Goal: Find specific page/section: Find specific page/section

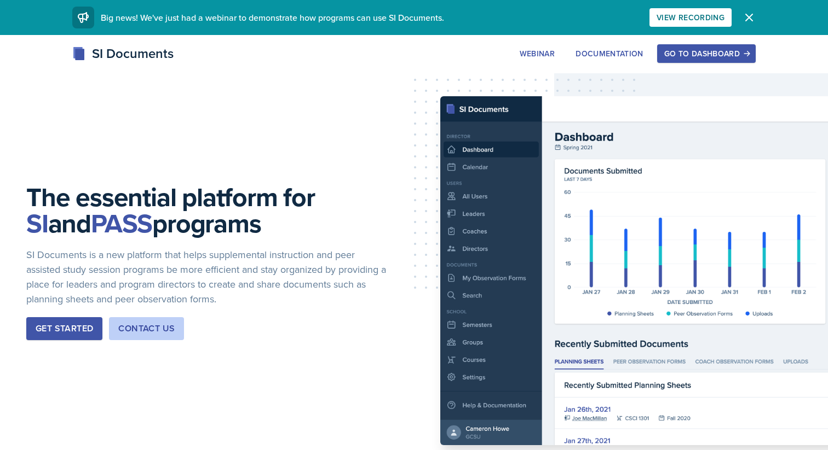
click at [698, 53] on div "Go to Dashboard" at bounding box center [706, 53] width 84 height 9
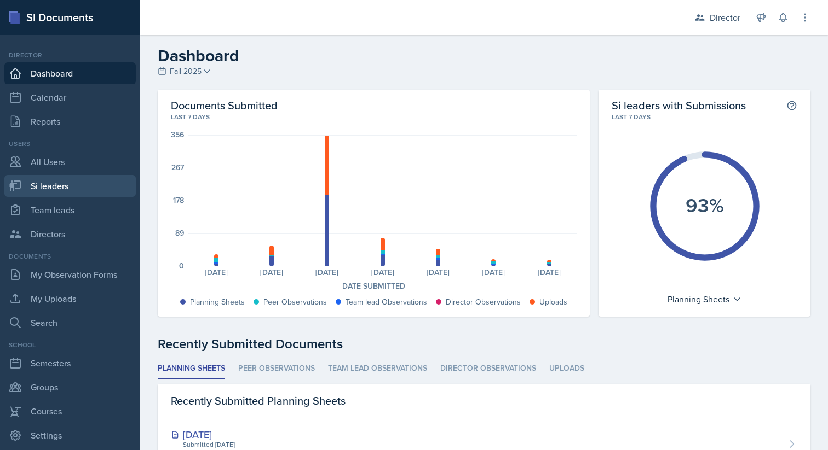
click at [56, 189] on link "Si leaders" at bounding box center [69, 186] width 131 height 22
select select "2bed604d-1099-4043-b1bc-2365e8740244"
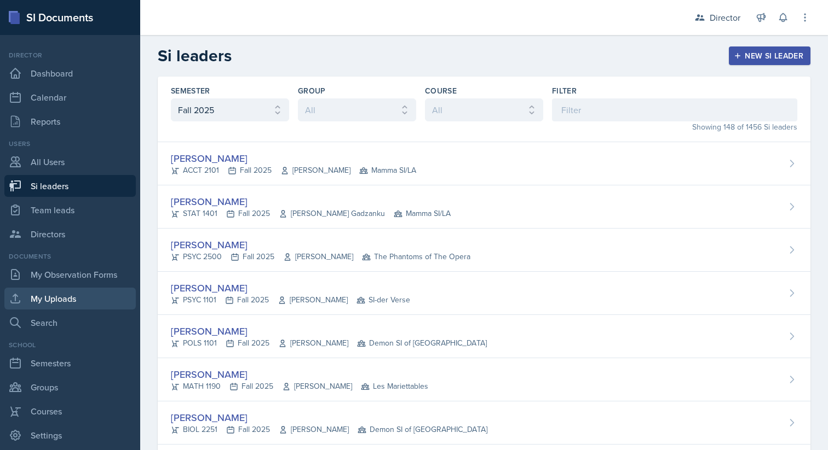
click at [59, 301] on link "My Uploads" at bounding box center [69, 299] width 131 height 22
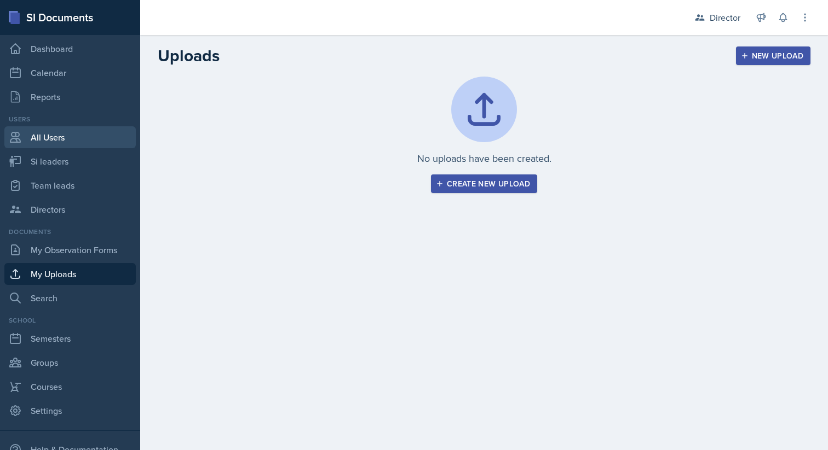
scroll to position [79, 0]
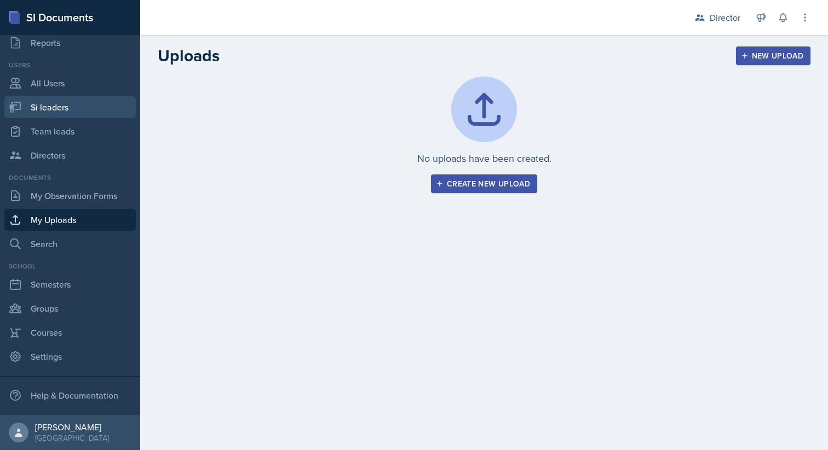
click at [63, 108] on link "Si leaders" at bounding box center [69, 107] width 131 height 22
select select "2bed604d-1099-4043-b1bc-2365e8740244"
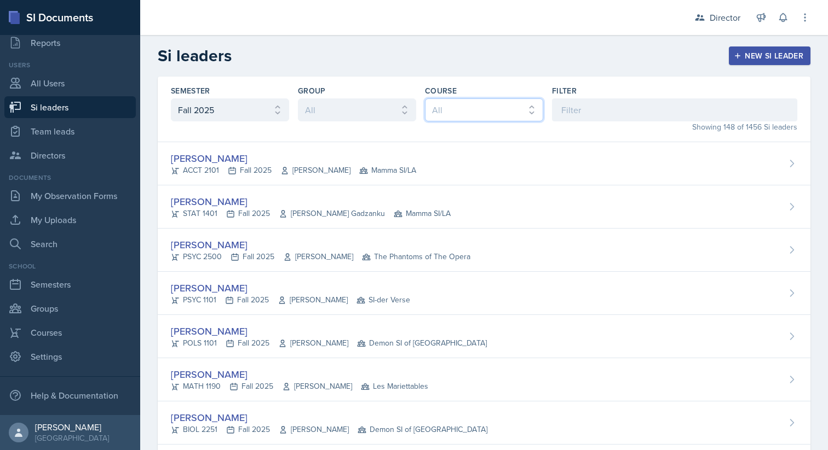
click at [531, 108] on select "All ACCT 2101 ACCT 2102 ACCT 4050 ANTH 1102 ANTH 3301 ARCH 1000 ARCH 1000 ARCH …" at bounding box center [484, 110] width 118 height 23
click at [425, 99] on select "All ACCT 2101 ACCT 2102 ACCT 4050 ANTH 1102 ANTH 3301 ARCH 1000 ARCH 1000 ARCH …" at bounding box center [484, 110] width 118 height 23
